Goal: Transaction & Acquisition: Subscribe to service/newsletter

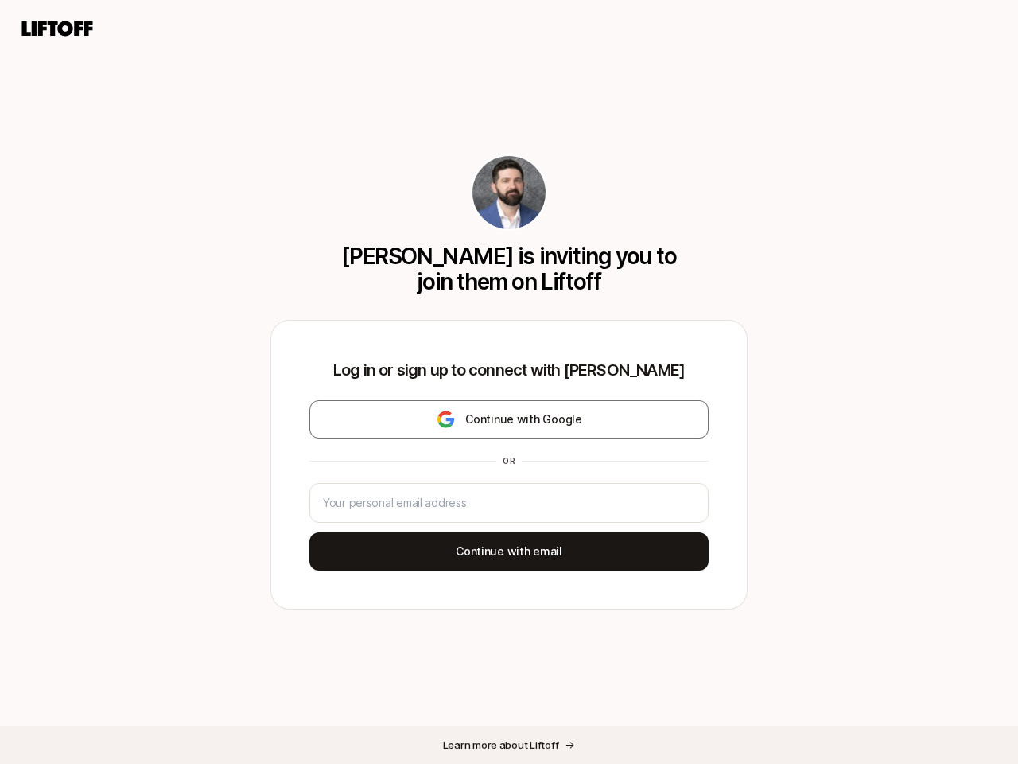
click at [509, 382] on div "Log in or sign up to connect with [PERSON_NAME] Continue with Google or Continu…" at bounding box center [509, 465] width 476 height 288
click at [57, 29] on icon at bounding box center [57, 28] width 76 height 22
click at [509, 419] on div "[PERSON_NAME] is inviting you to join them on Liftoff Log in or sign up to conn…" at bounding box center [509, 382] width 1018 height 764
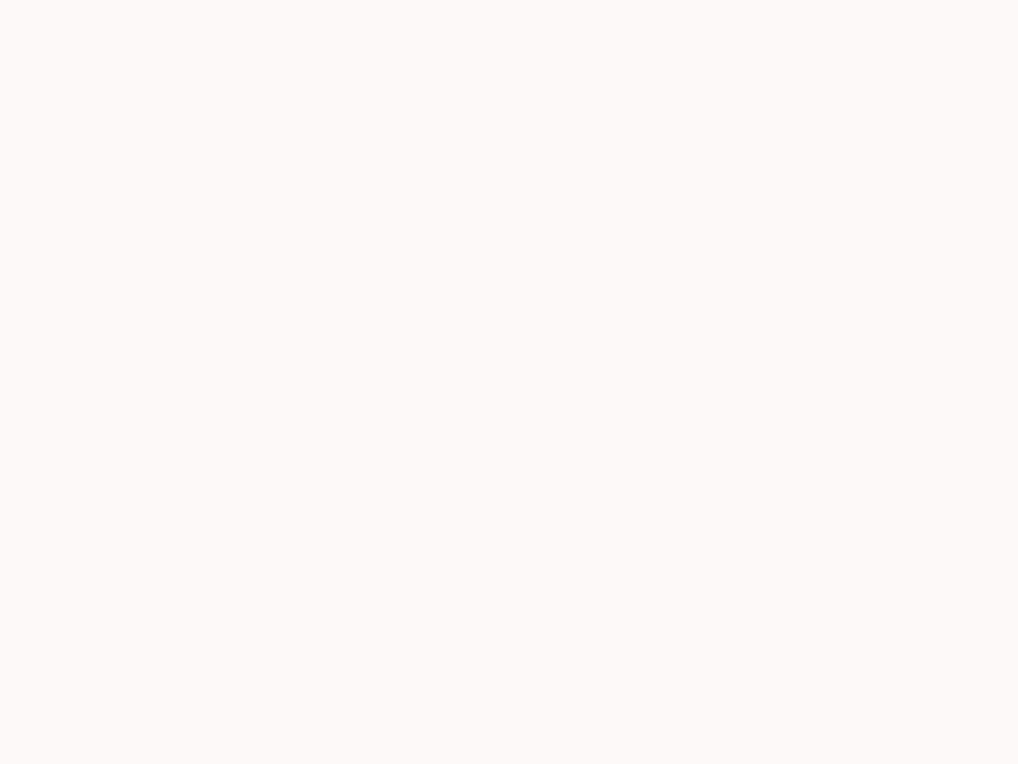
click at [509, 551] on div at bounding box center [509, 382] width 1018 height 764
click at [509, 744] on div at bounding box center [509, 382] width 1018 height 764
